Goal: Task Accomplishment & Management: Complete application form

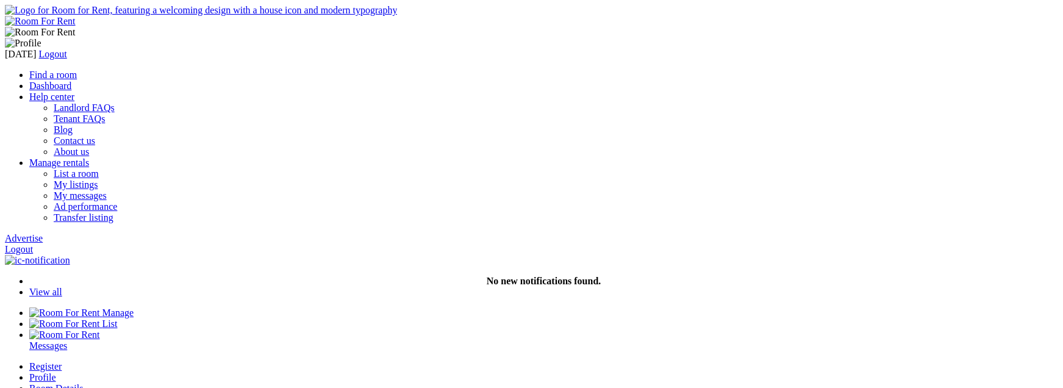
scroll to position [335, 0]
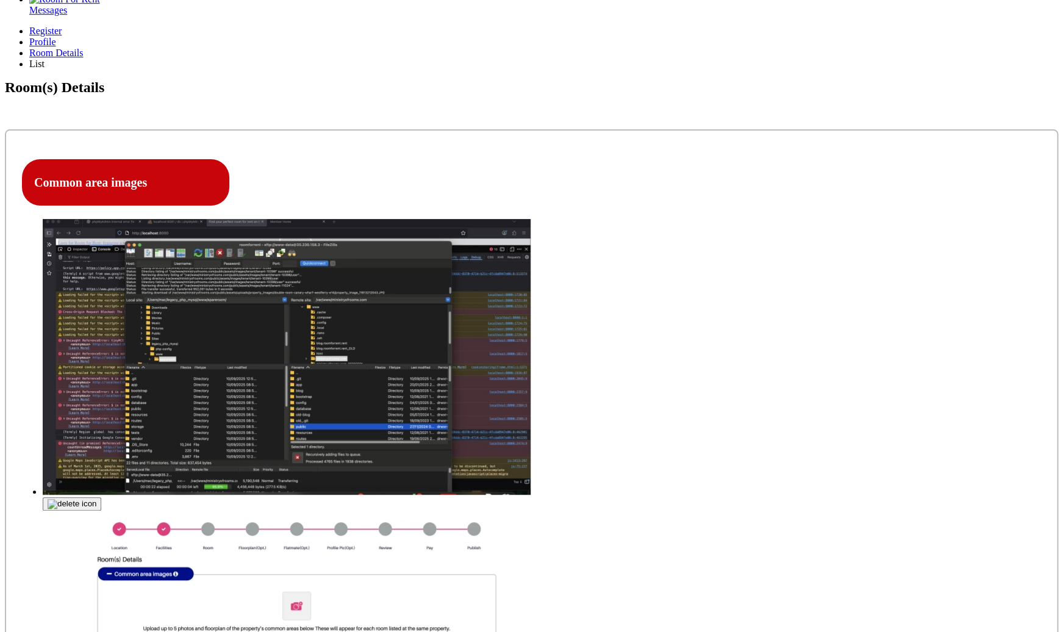
type input "C:\fakepath\Screenshot [DATE] 7.58.10 PM.png"
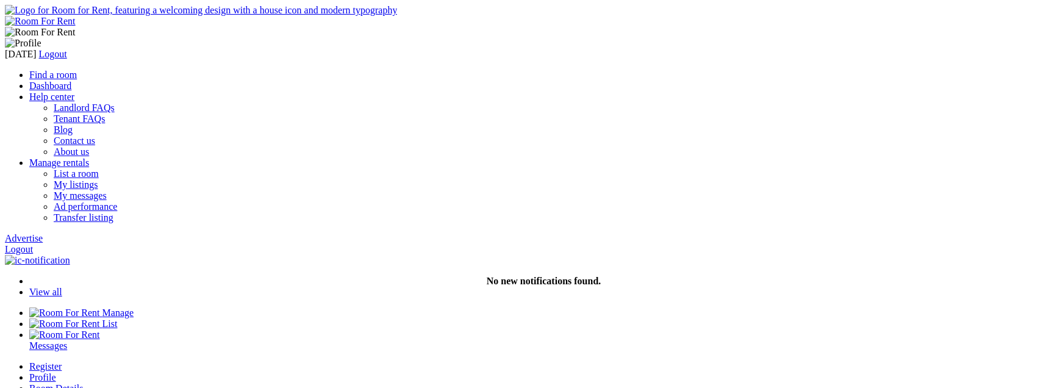
scroll to position [335, 0]
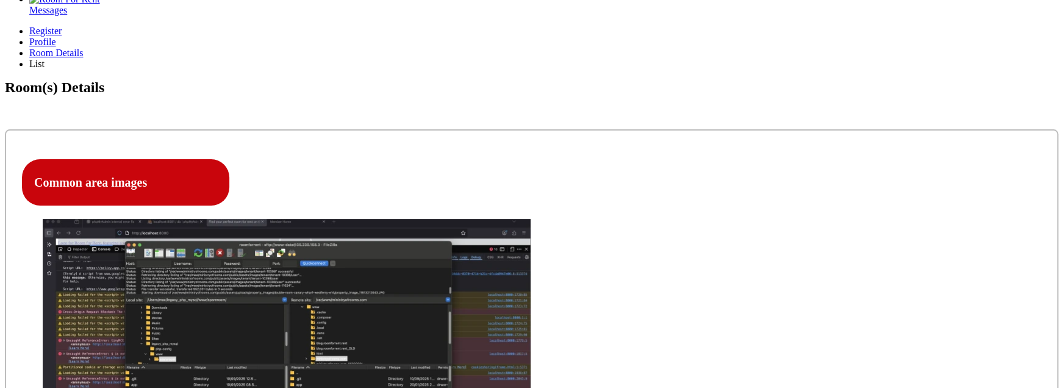
scroll to position [335, 0]
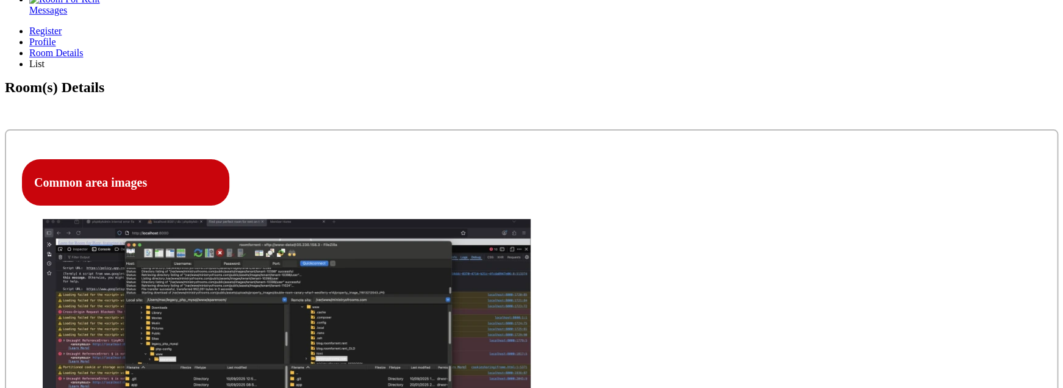
scroll to position [335, 0]
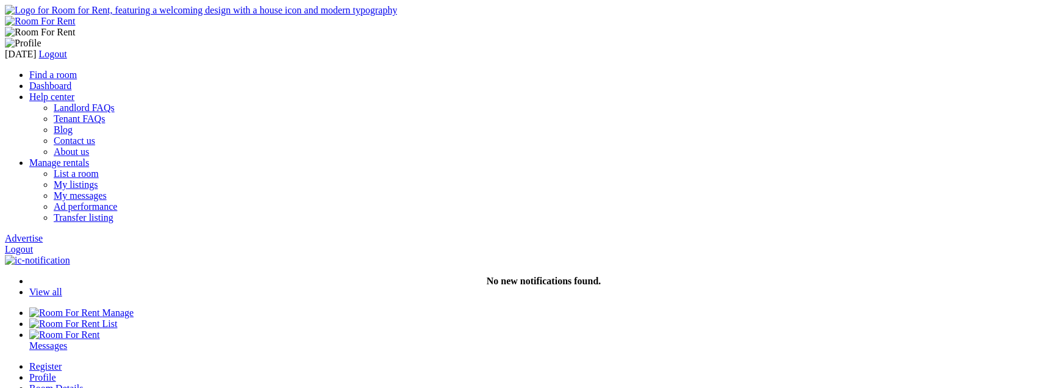
scroll to position [335, 0]
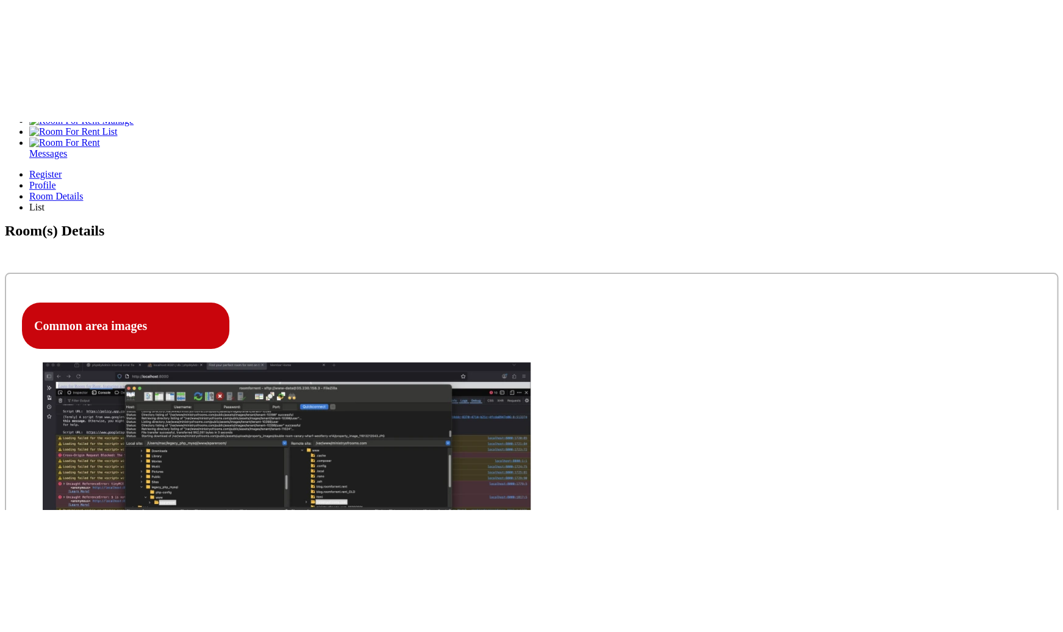
scroll to position [351, 0]
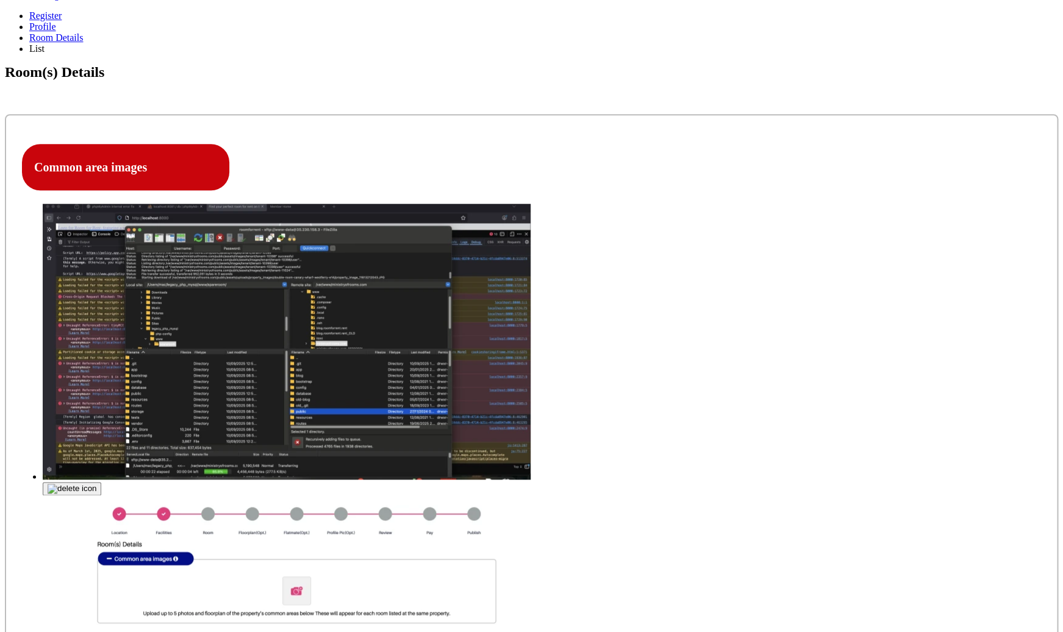
scroll to position [465, 0]
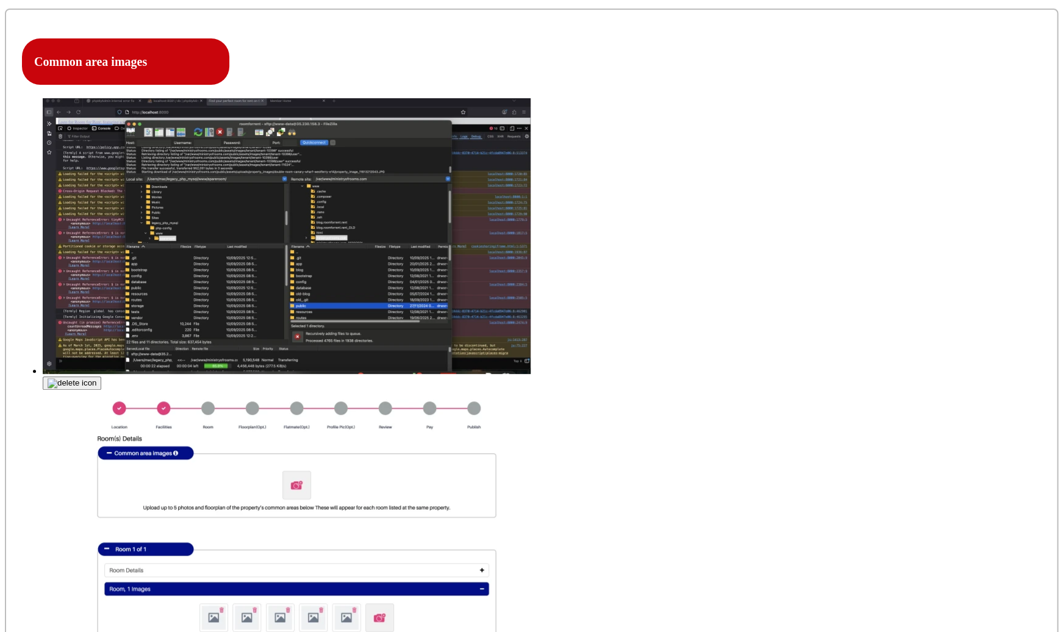
scroll to position [459, 0]
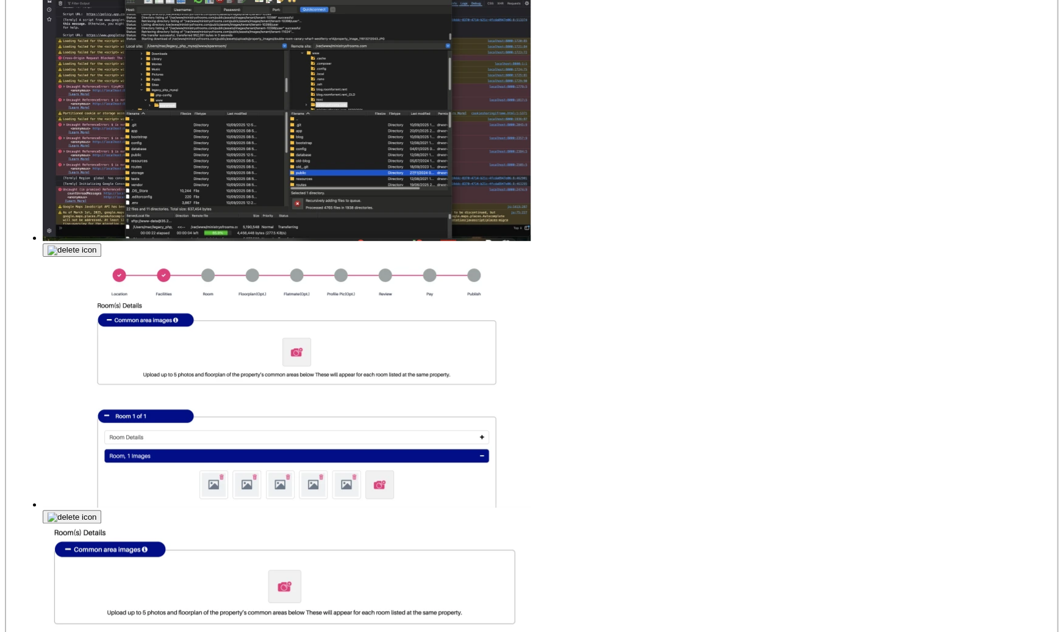
scroll to position [601, 0]
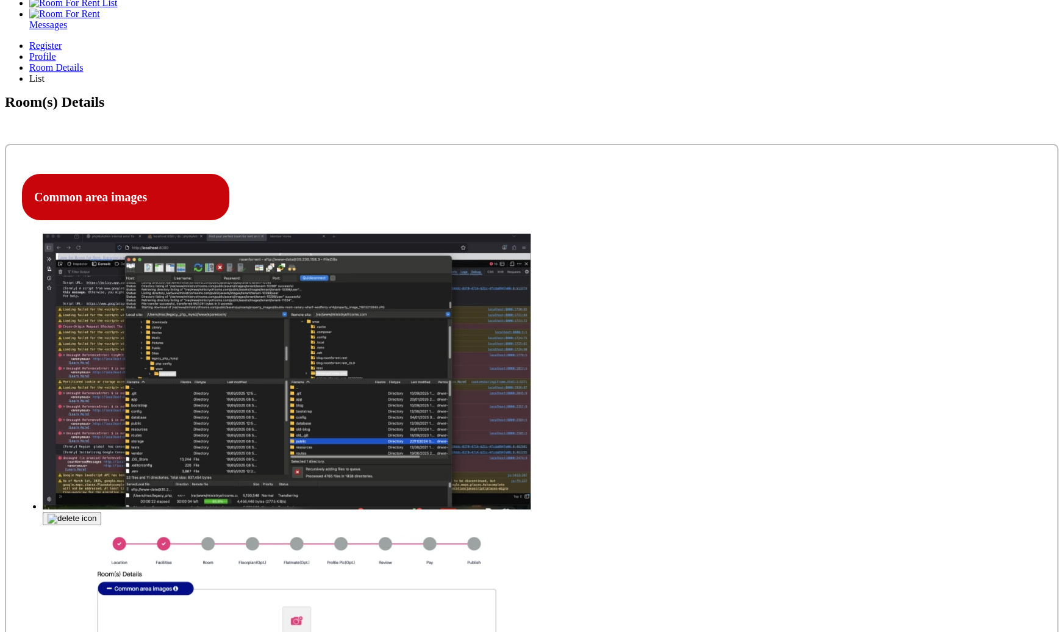
scroll to position [317, 0]
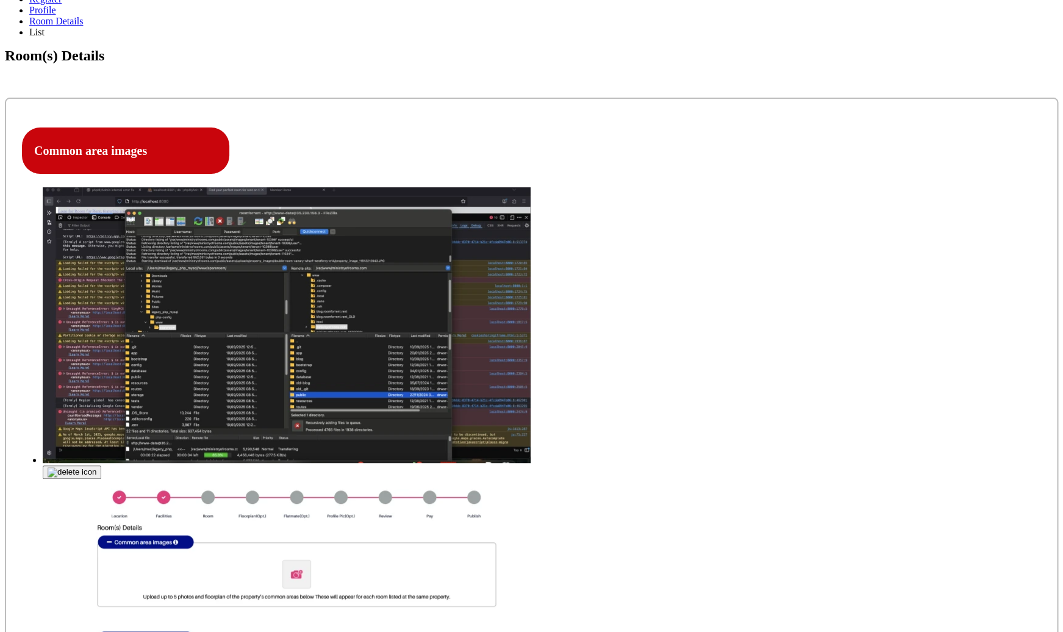
scroll to position [381, 0]
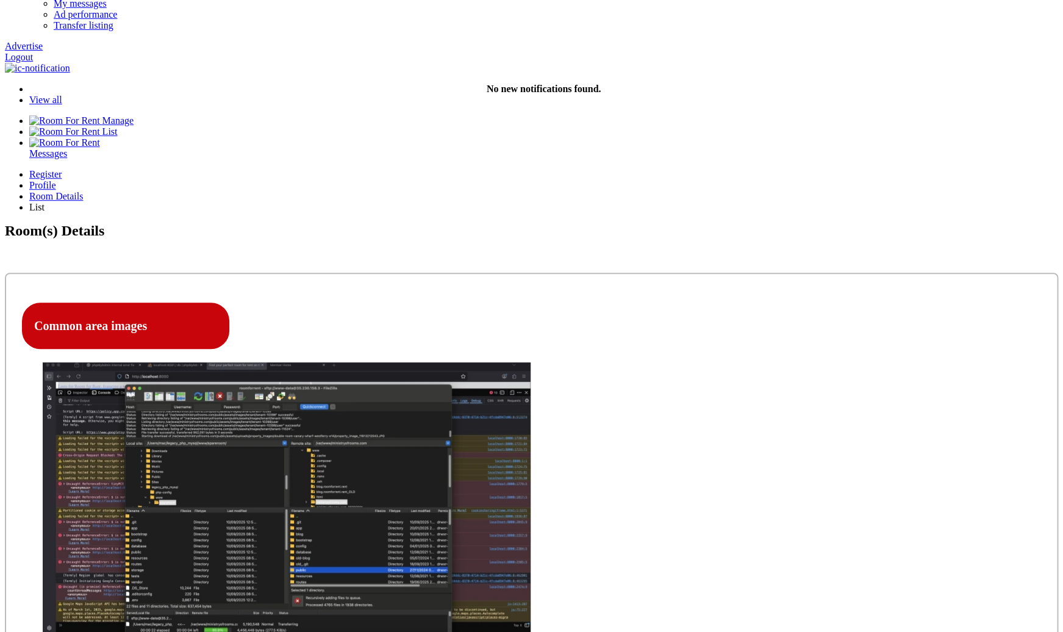
scroll to position [207, 0]
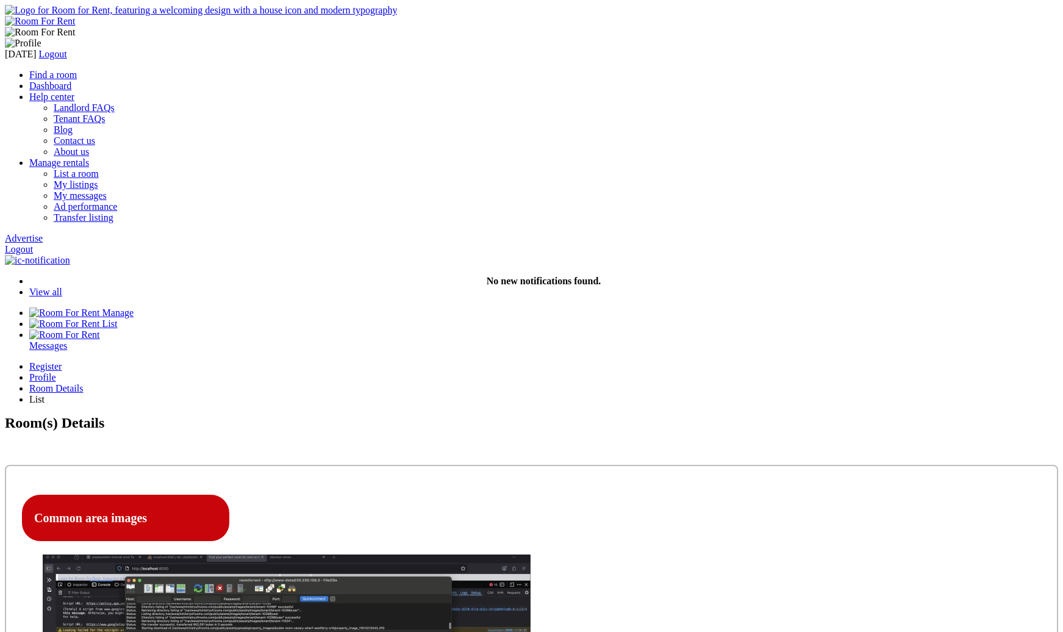
scroll to position [207, 0]
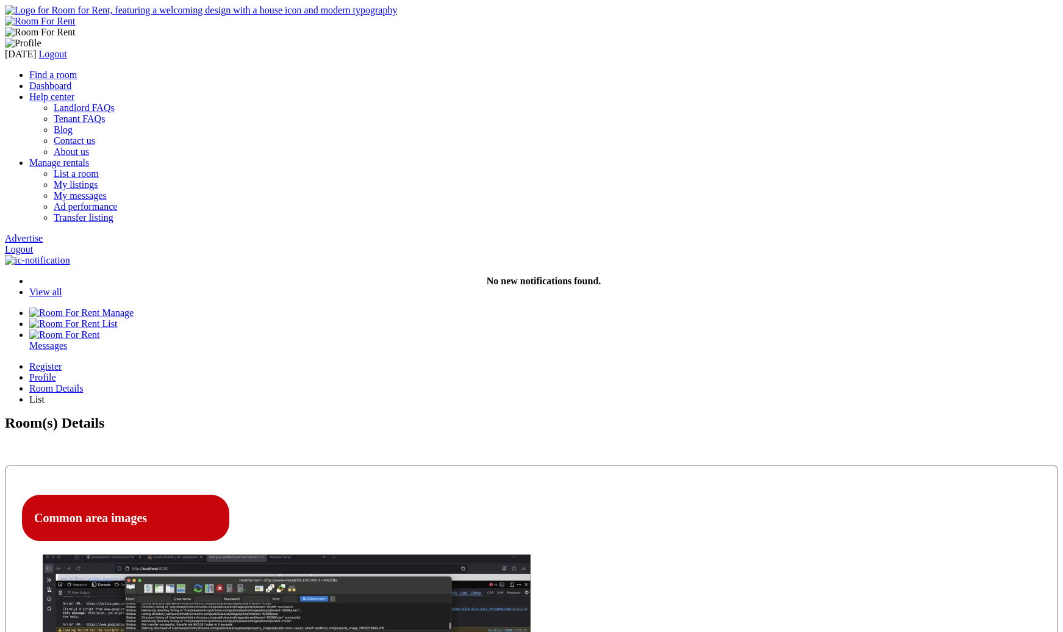
scroll to position [207, 0]
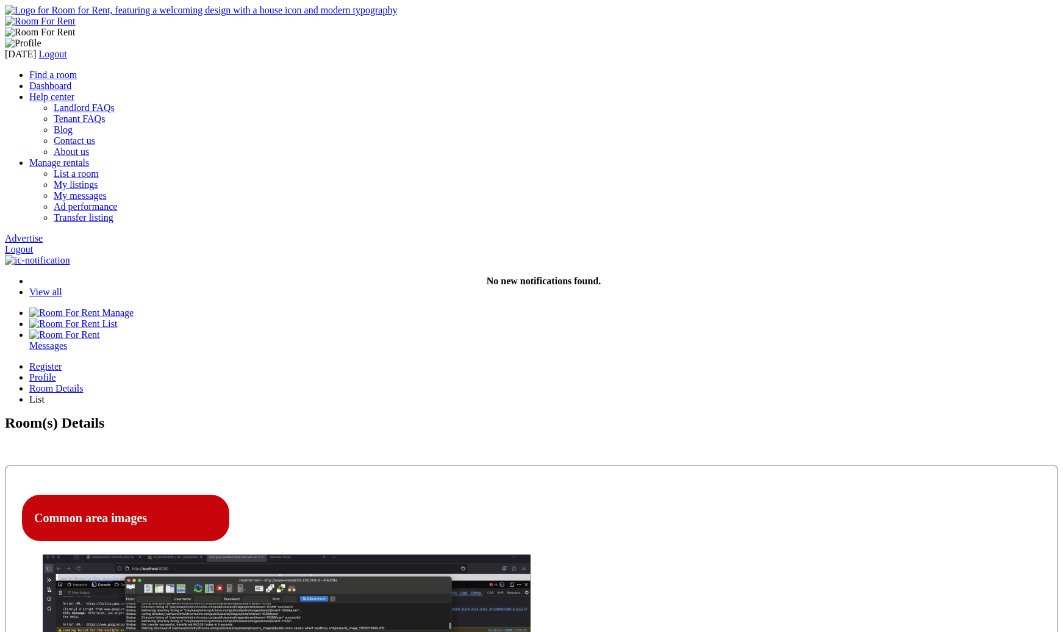
scroll to position [207, 0]
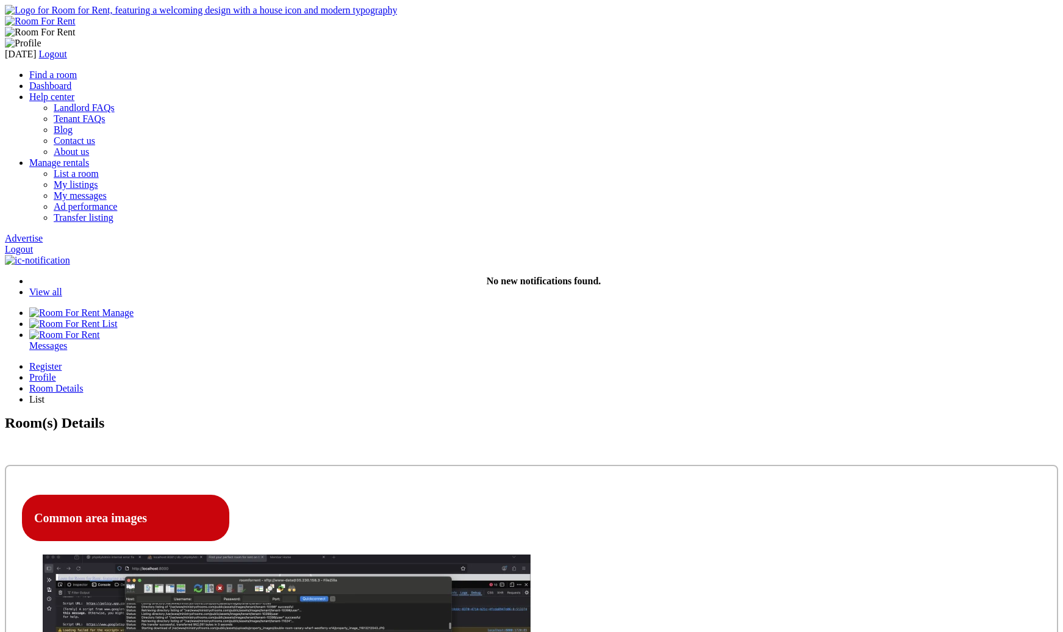
scroll to position [207, 0]
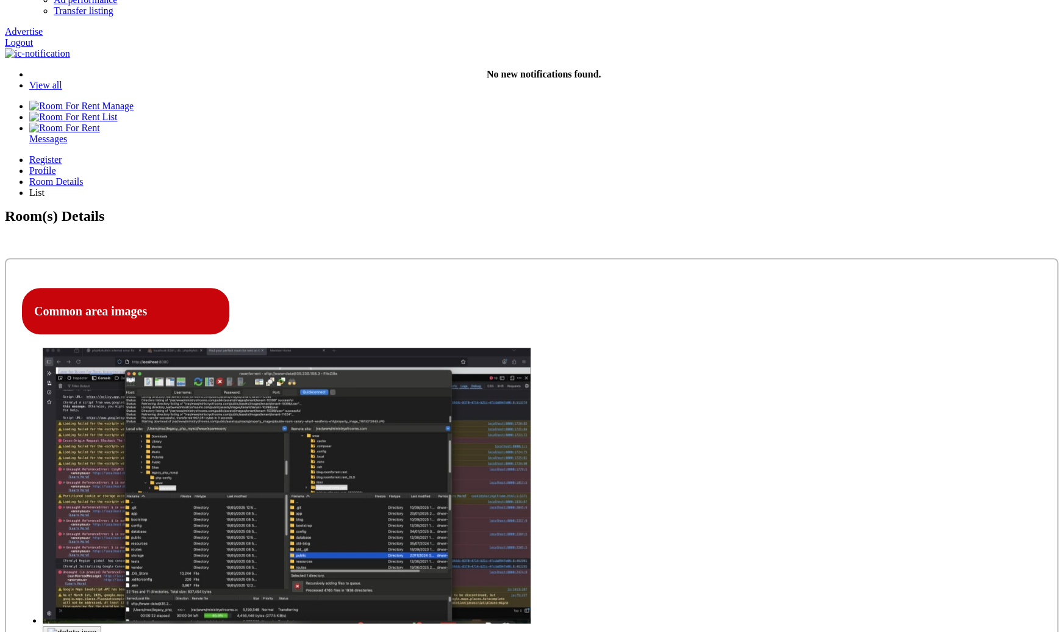
copy h4 "Amentities"
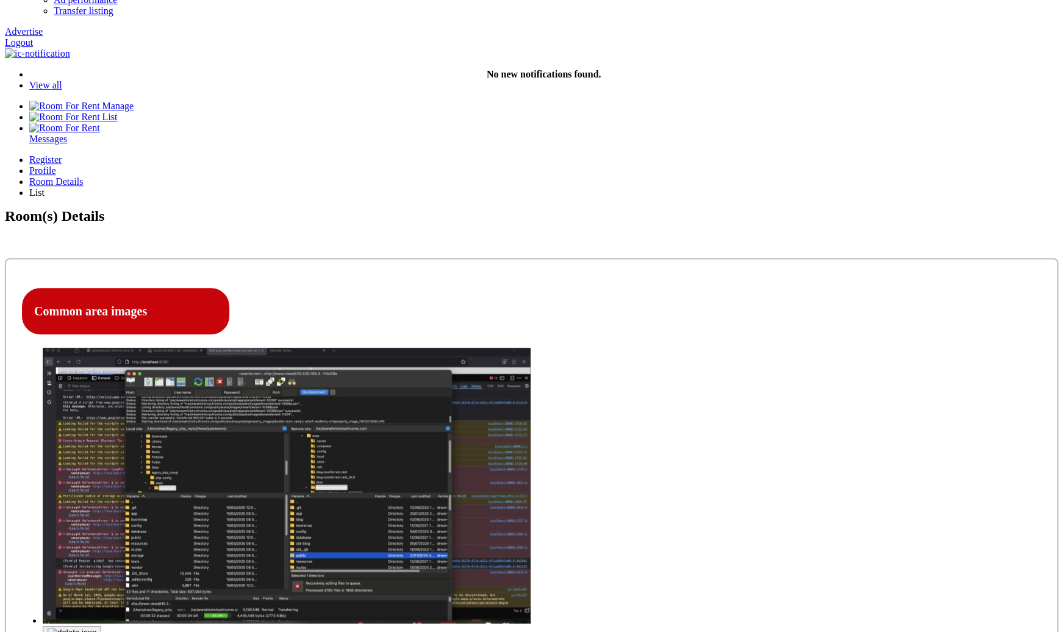
scroll to position [207, 0]
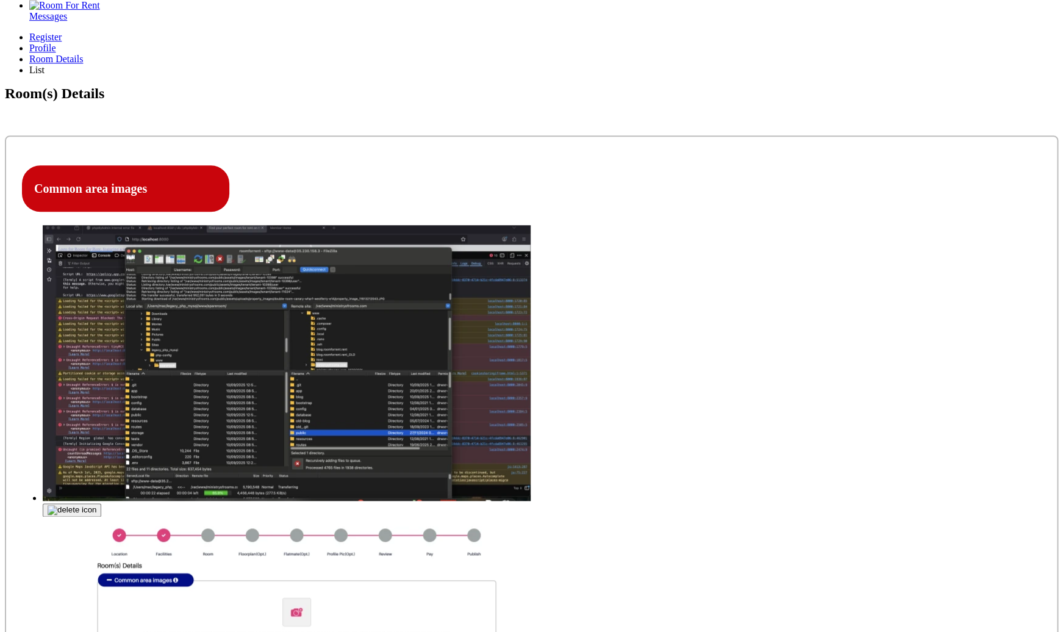
scroll to position [328, 0]
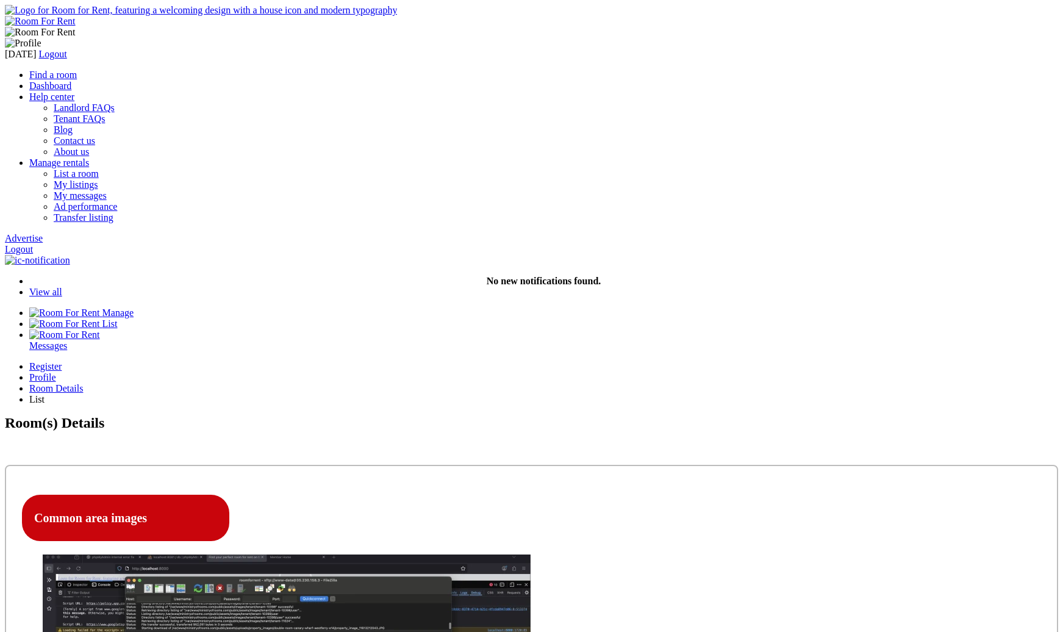
scroll to position [328, 0]
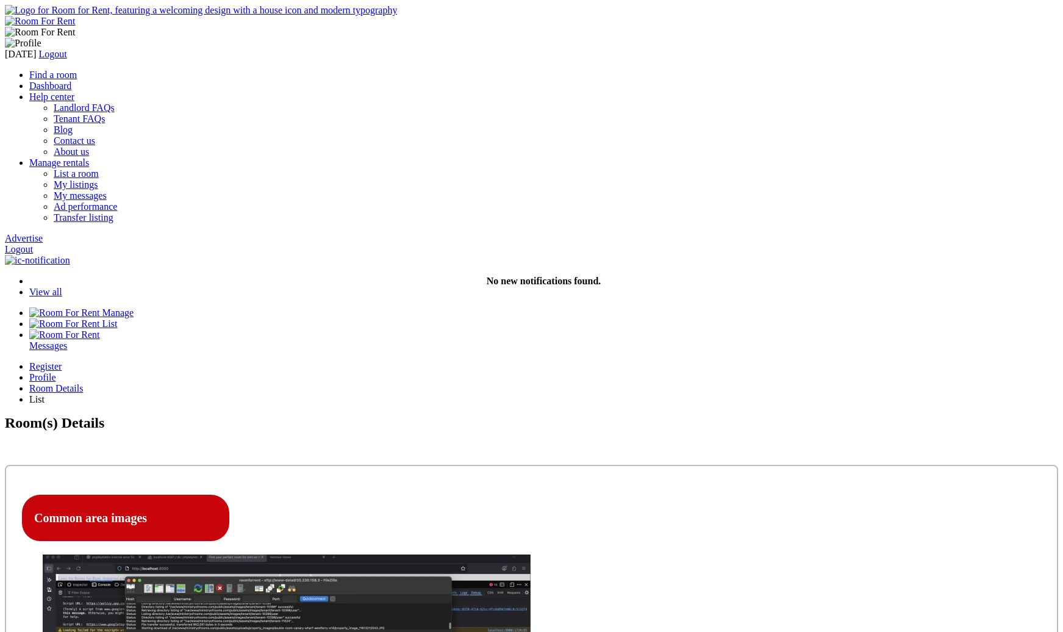
scroll to position [328, 0]
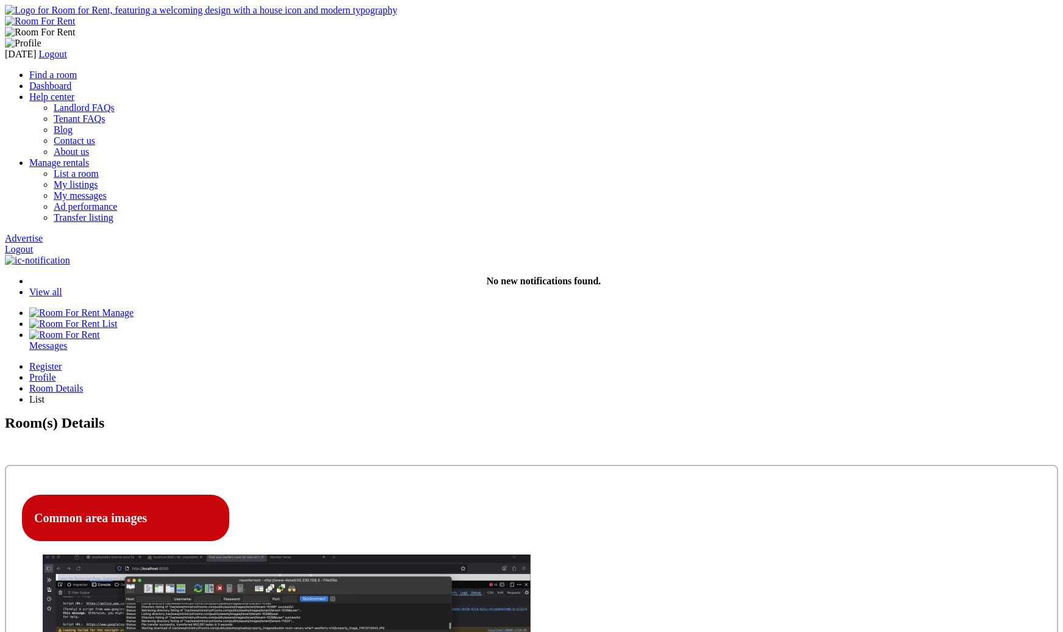
scroll to position [328, 0]
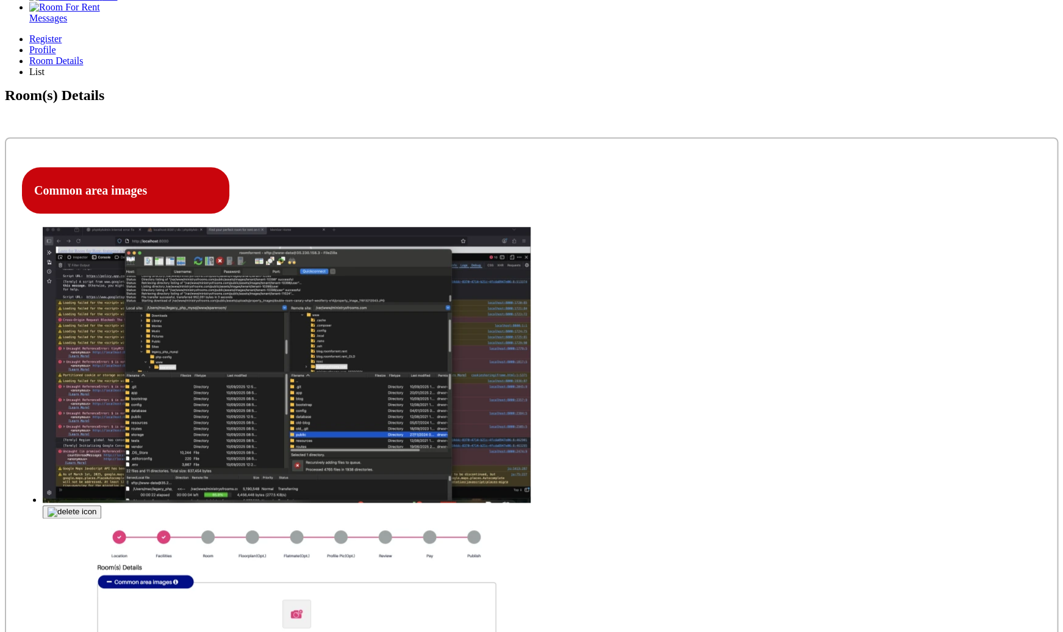
scroll to position [380, 0]
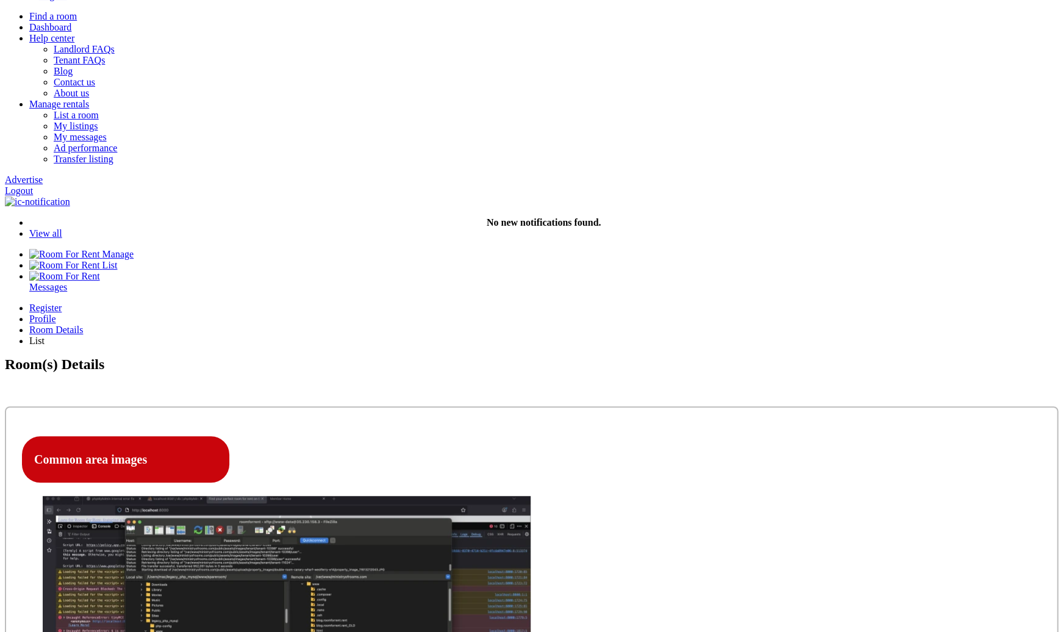
scroll to position [82, 0]
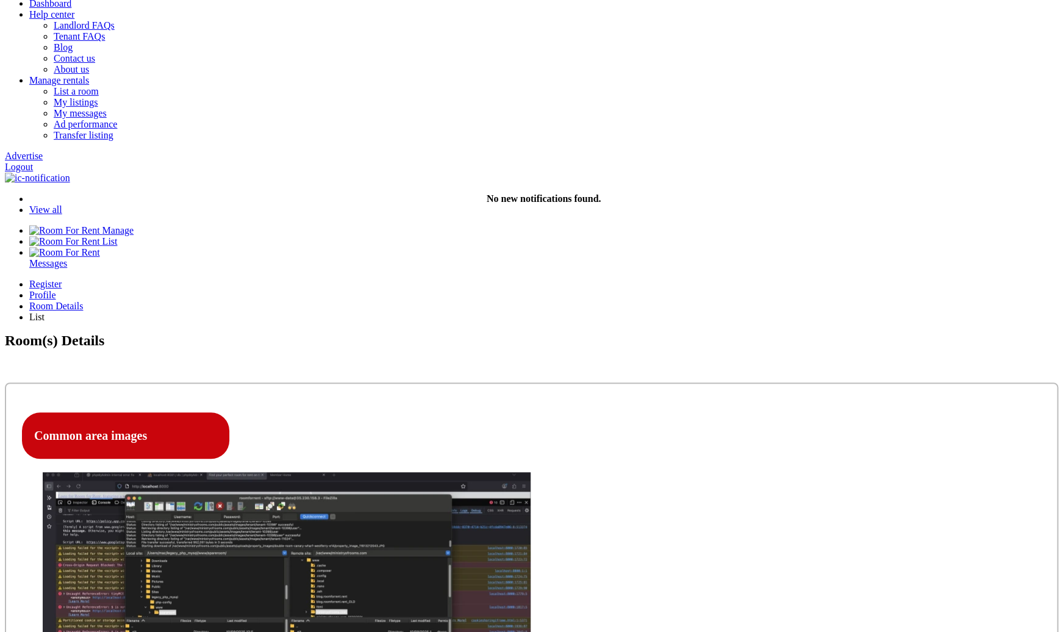
type input "C:\fakepath\Screenshot [DATE] 7.35.20 PM.png"
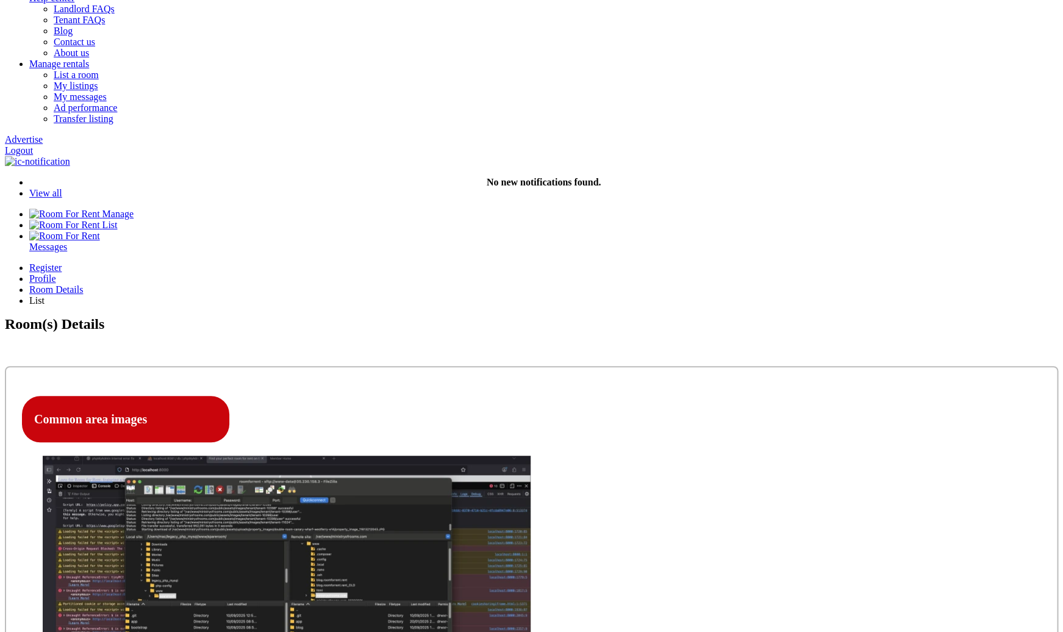
scroll to position [104, 0]
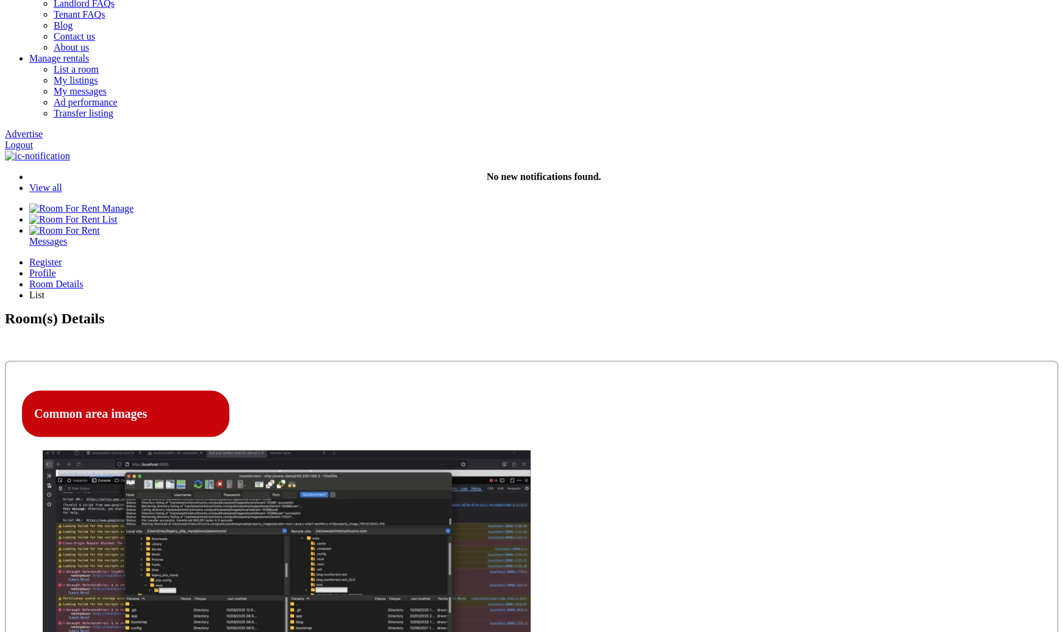
type input "C:\fakepath\Screenshot [DATE] 7.58.10 PM.png"
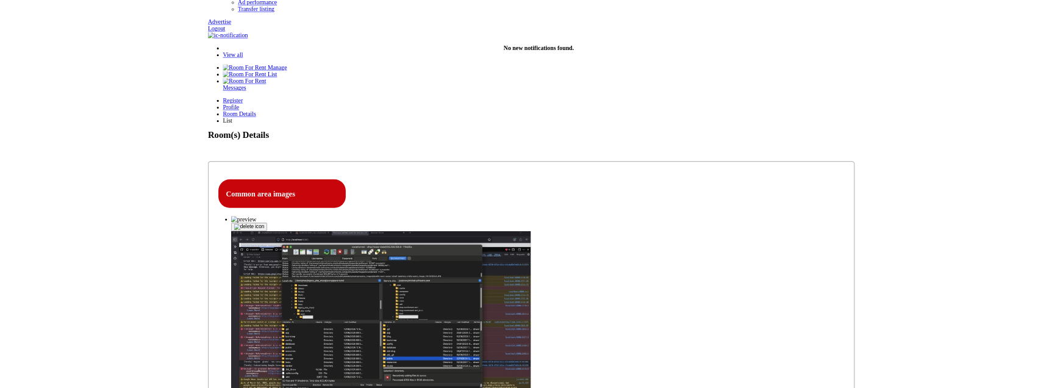
scroll to position [206, 0]
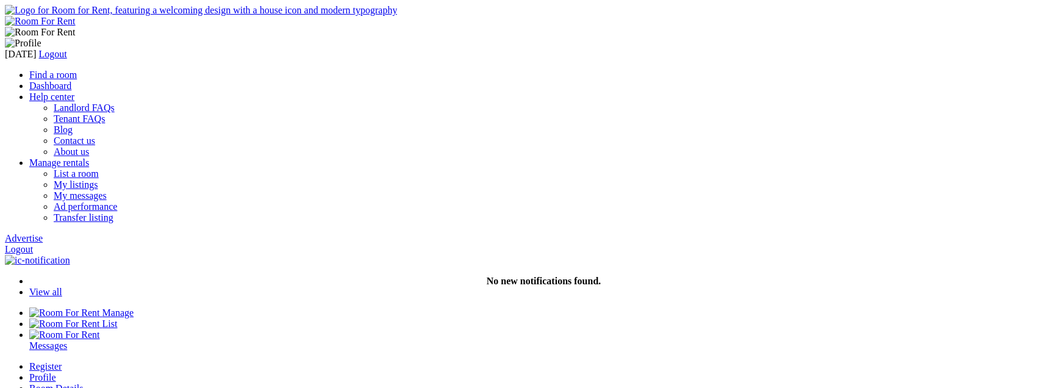
scroll to position [206, 0]
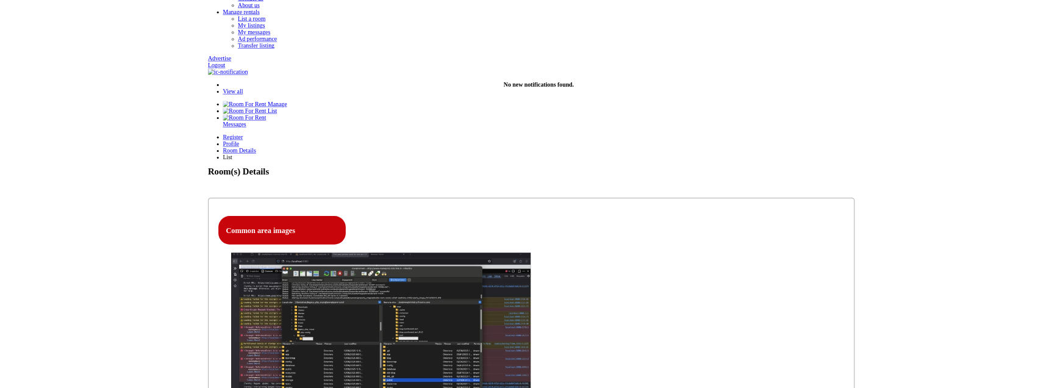
scroll to position [147, 0]
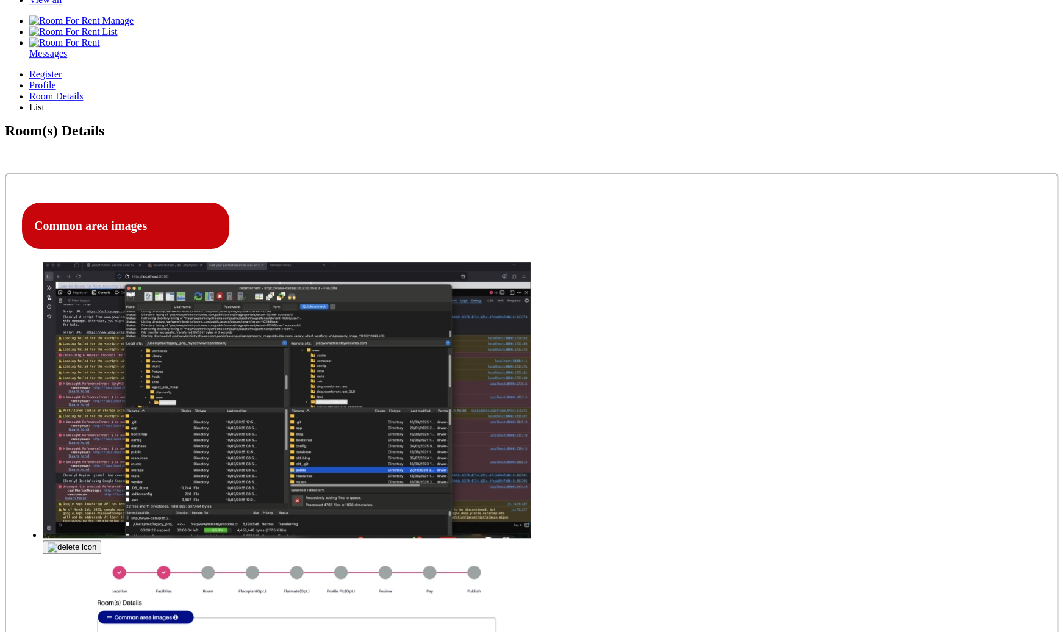
scroll to position [288, 0]
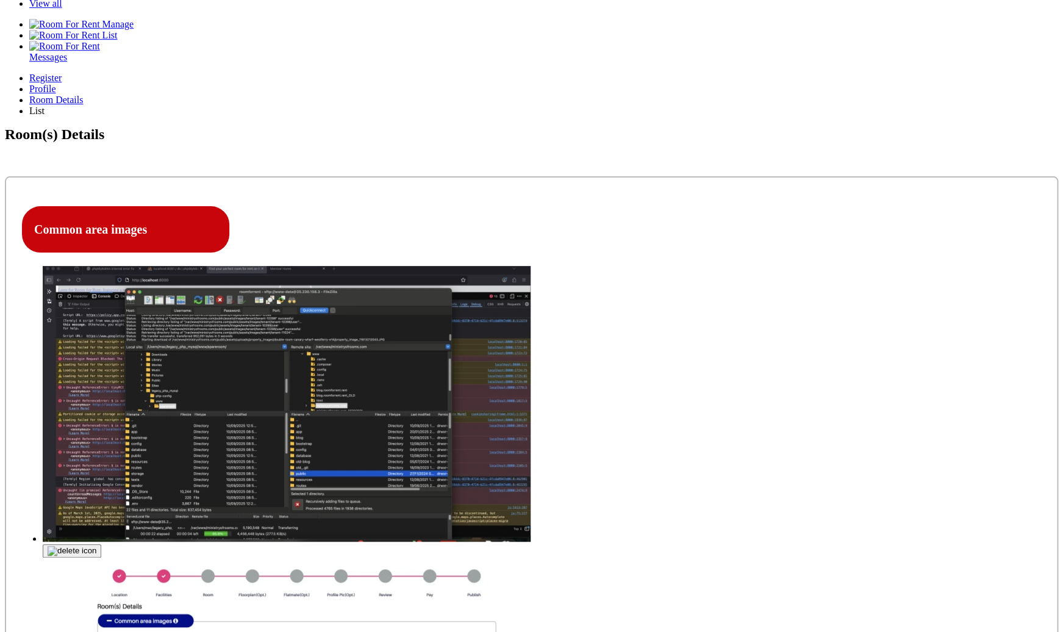
type input "C:\fakepath\Screenshot [DATE] 7.58.10 PM.png"
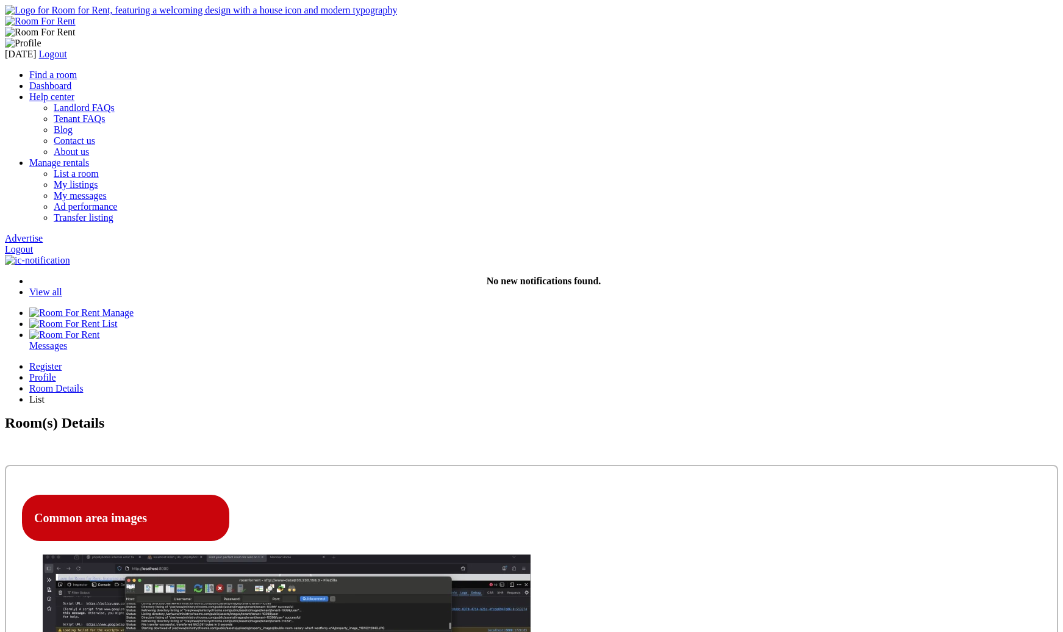
scroll to position [288, 0]
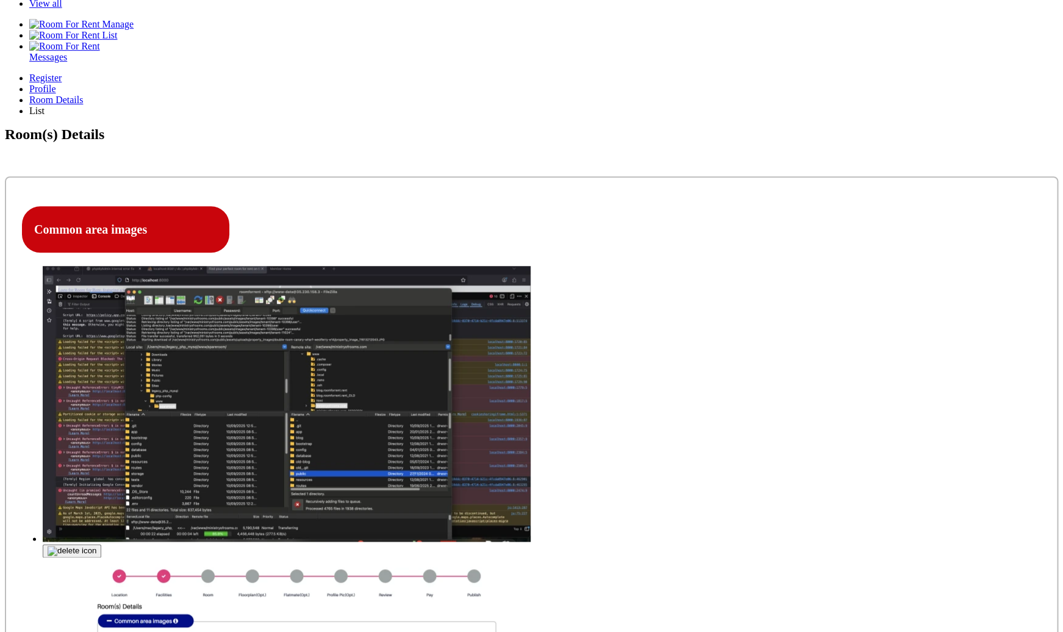
click option "Yes" at bounding box center [0, 0] width 0 height 0
select select "No"
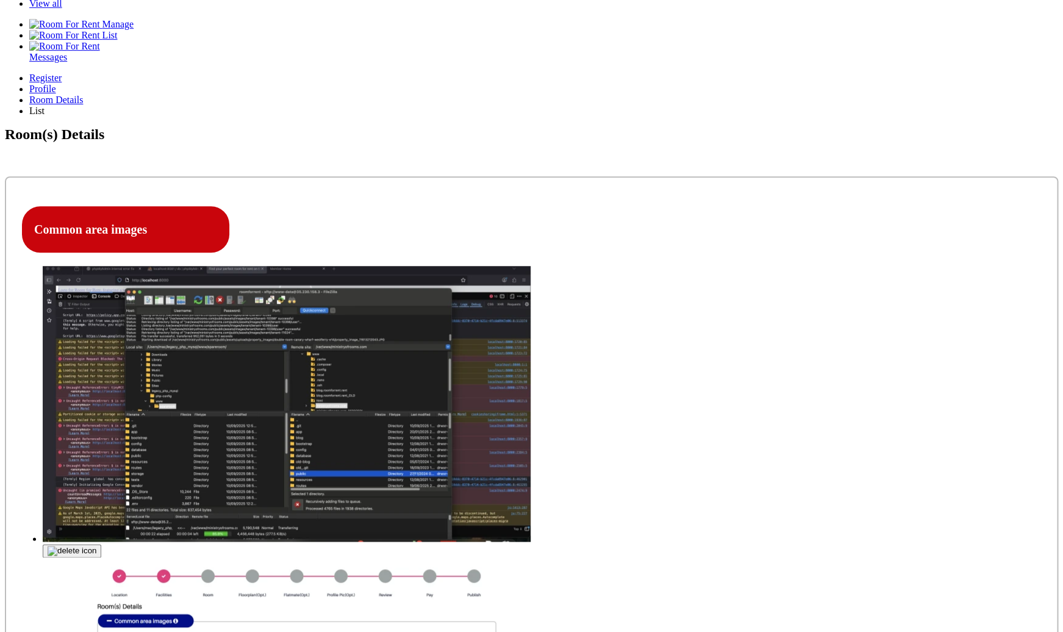
click option "No" at bounding box center [0, 0] width 0 height 0
select select "Excluded"
click option "Excluded" at bounding box center [0, 0] width 0 height 0
select select "Yes"
click option "Yes" at bounding box center [0, 0] width 0 height 0
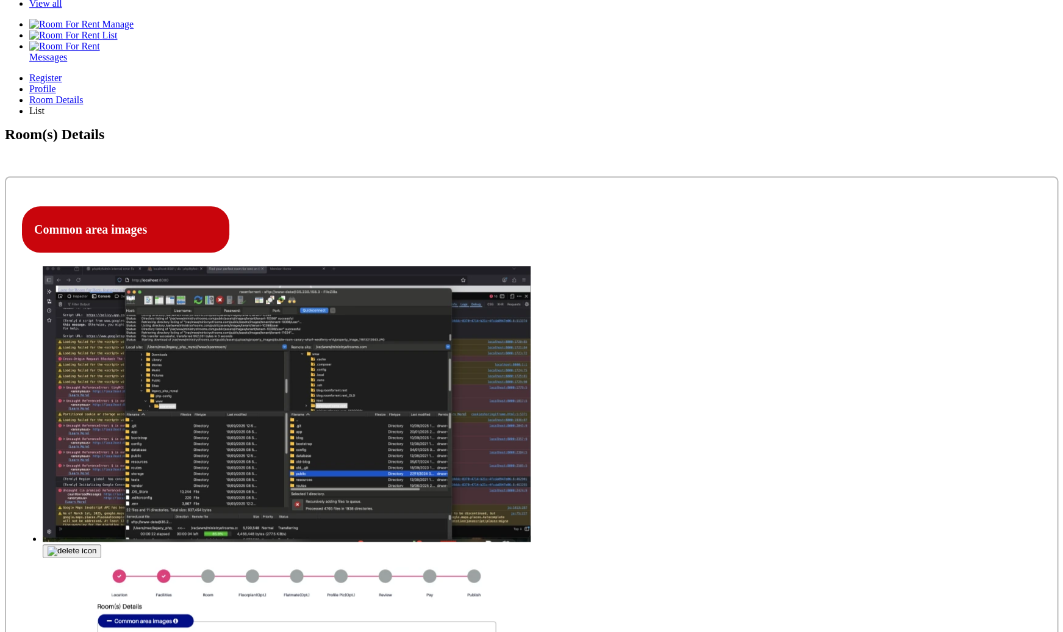
select select "Yes"
click option "Yes" at bounding box center [0, 0] width 0 height 0
type input "111"
click option "Ensuite Double Bedroom" at bounding box center [0, 0] width 0 height 0
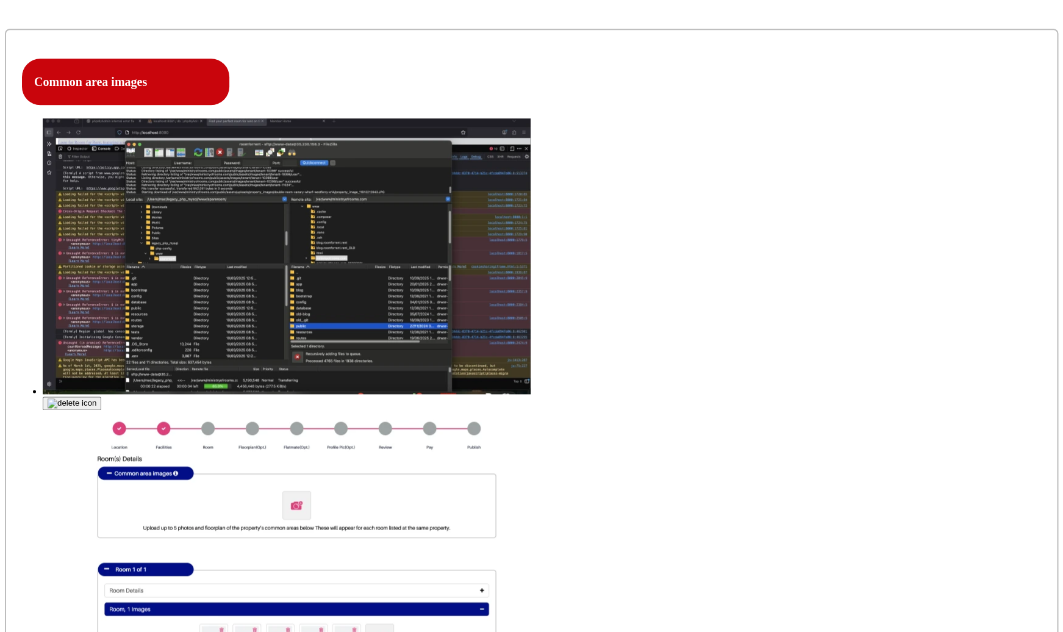
scroll to position [437, 0]
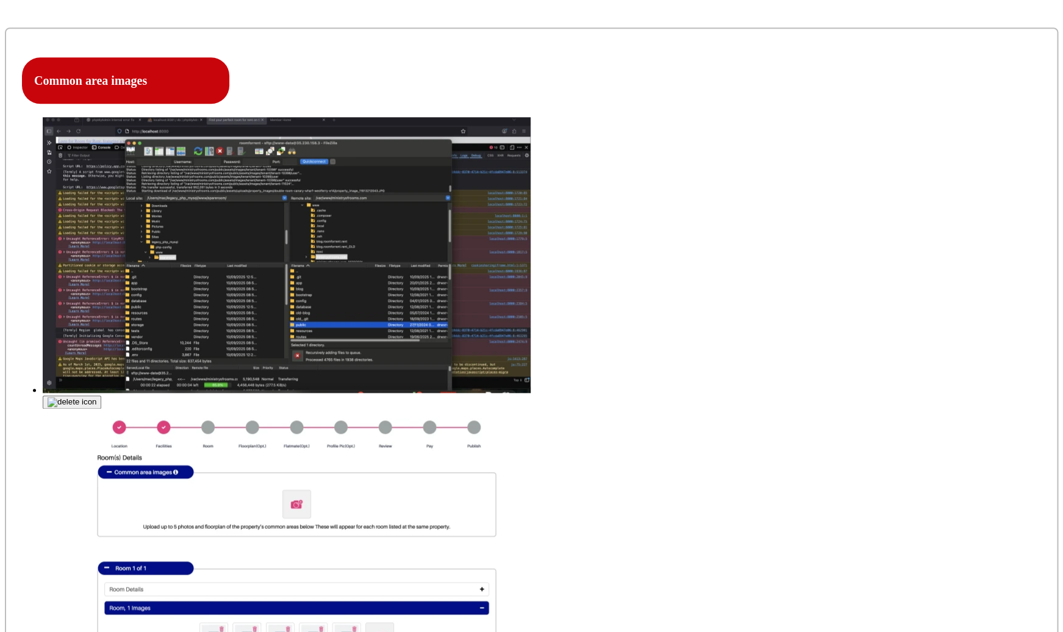
type input "C:\fakepath\Screenshot 2025-09-18 at 8.33.40 PM.png"
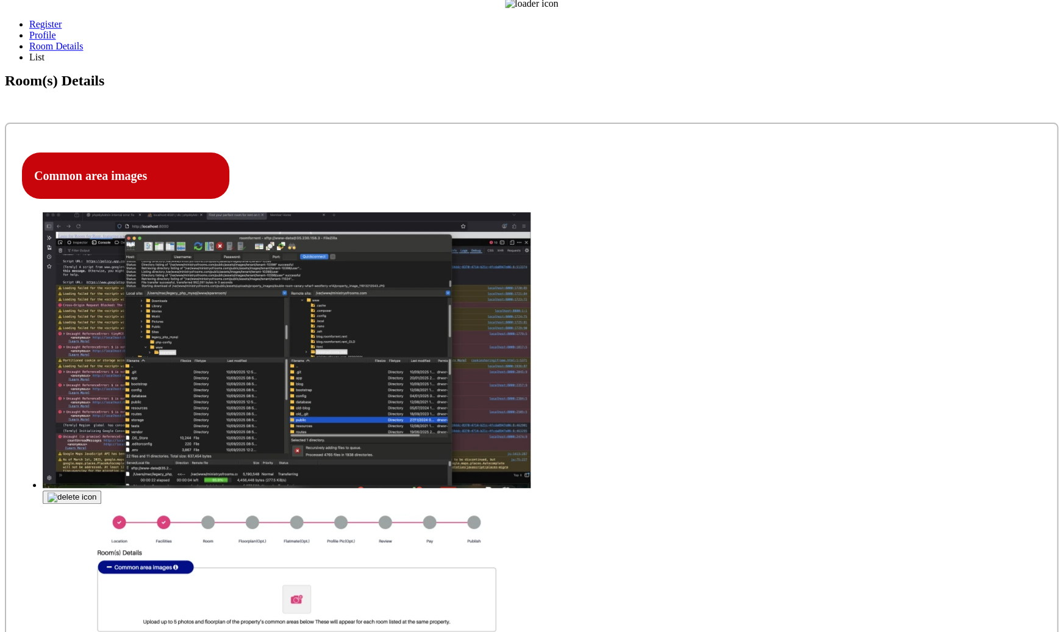
scroll to position [356, 0]
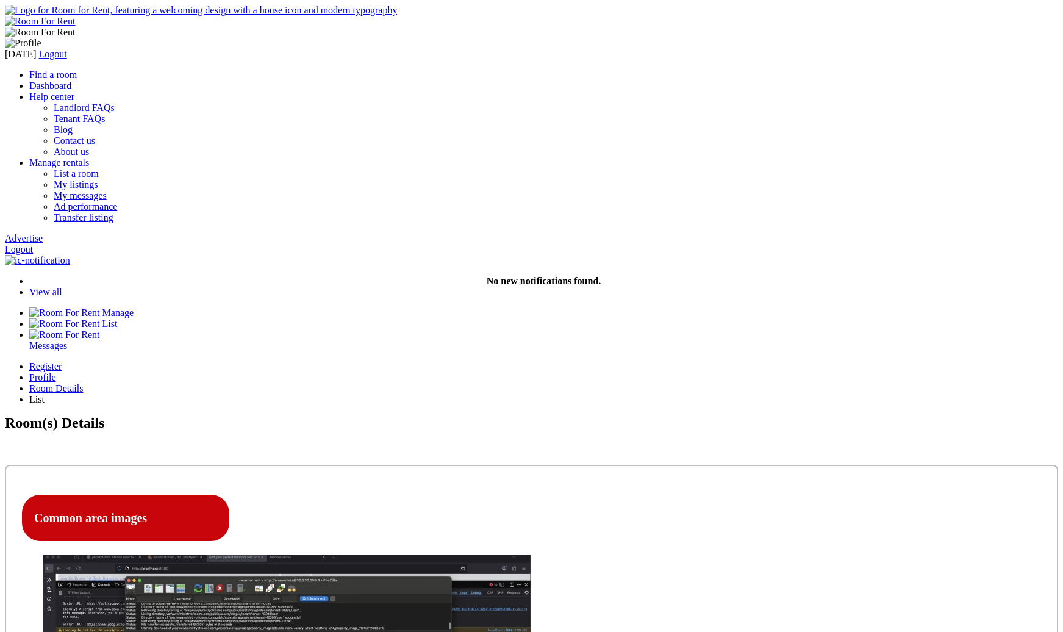
select select "Excluded"
select select "Yes"
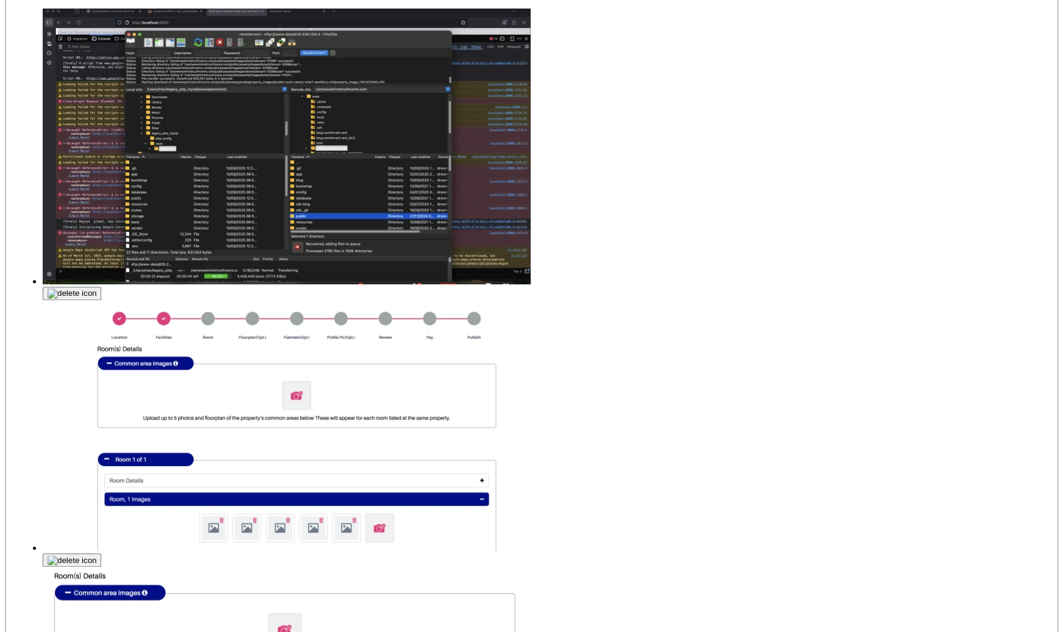
scroll to position [551, 0]
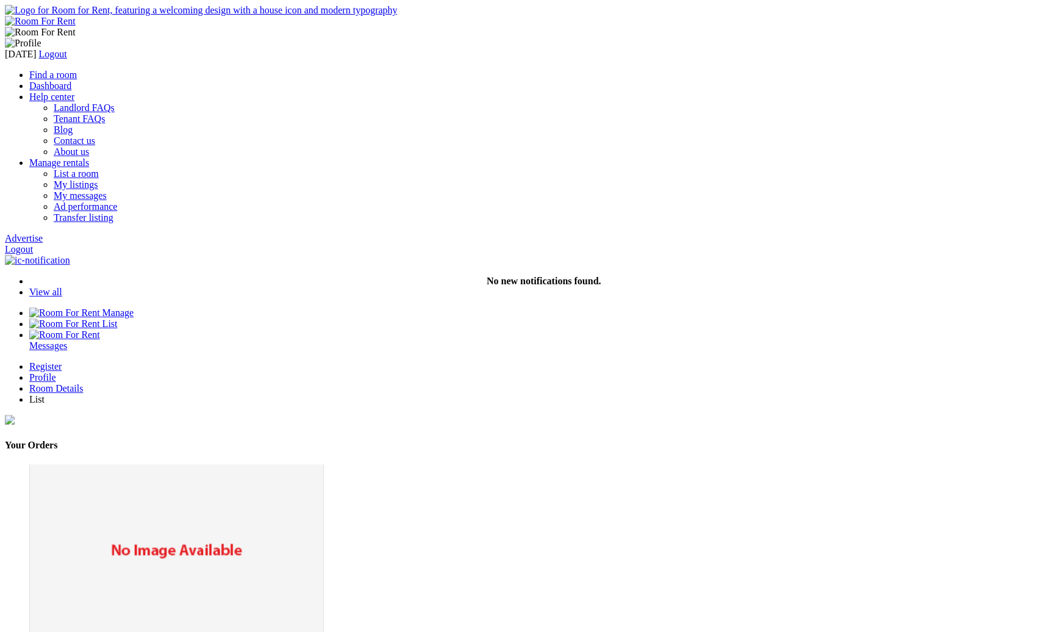
drag, startPoint x: 868, startPoint y: 328, endPoint x: 848, endPoint y: 313, distance: 24.4
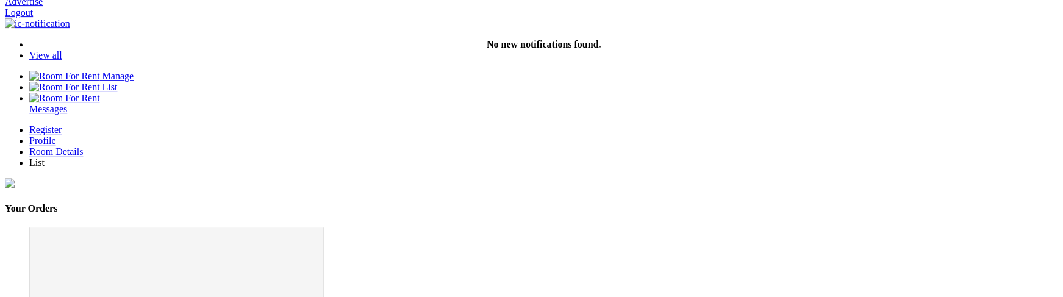
scroll to position [249, 0]
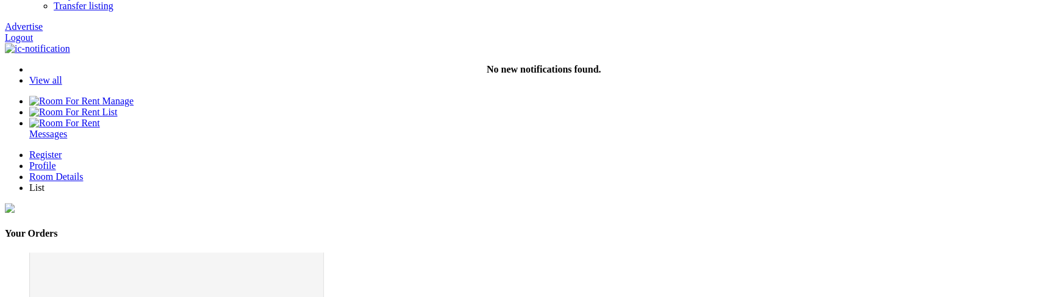
scroll to position [170, 0]
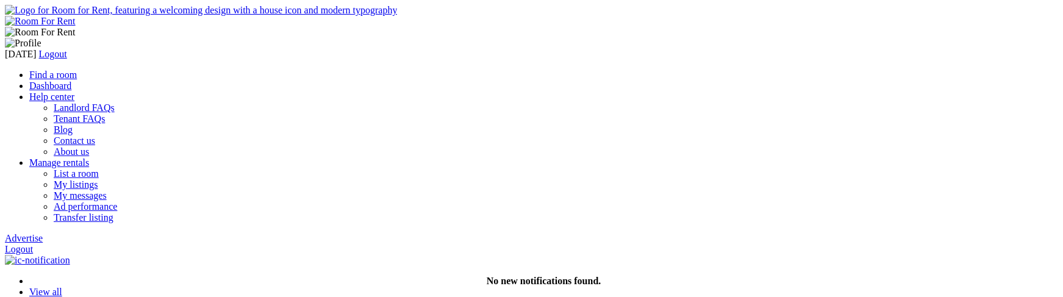
scroll to position [750, 0]
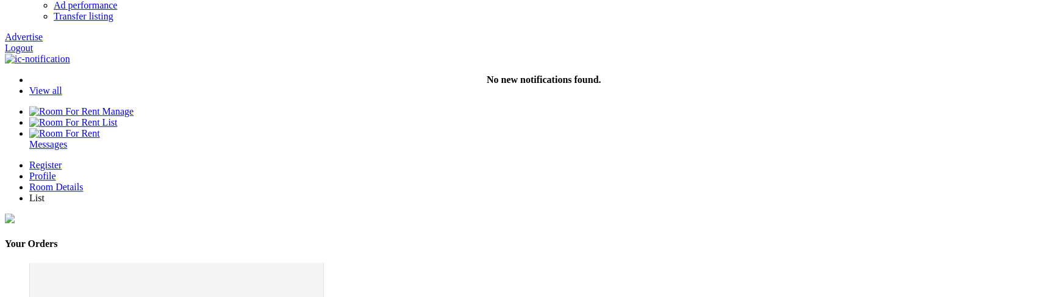
scroll to position [202, 0]
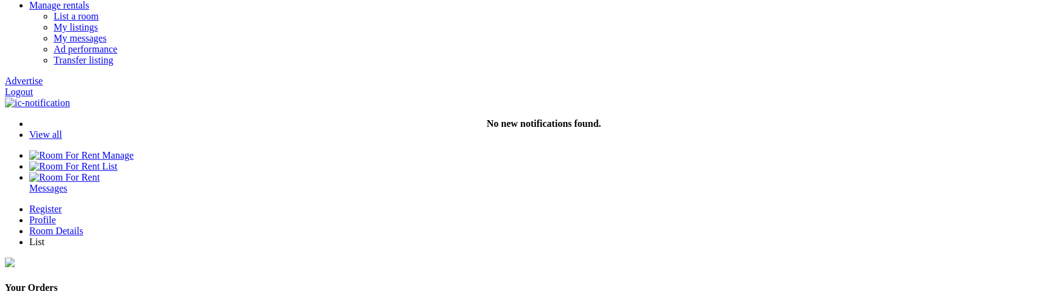
scroll to position [135, 0]
